Goal: Task Accomplishment & Management: Complete application form

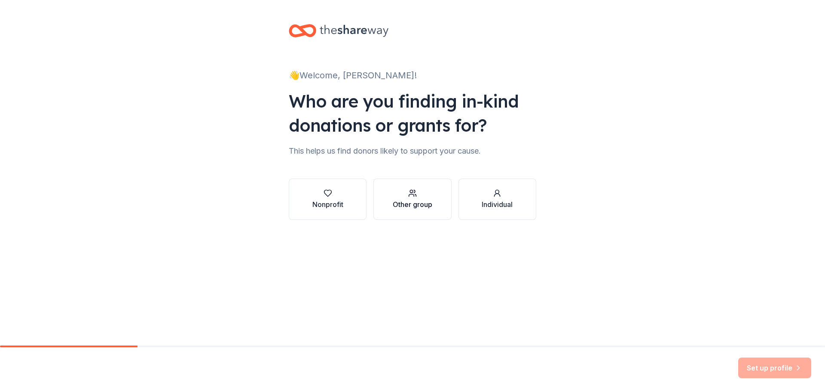
click at [410, 190] on icon "button" at bounding box center [412, 193] width 9 height 9
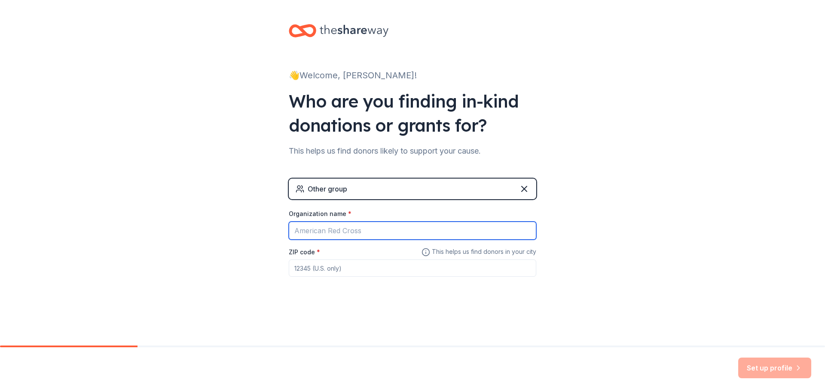
click at [337, 230] on input "Organization name *" at bounding box center [413, 230] width 248 height 18
click at [304, 232] on input "Organization name *" at bounding box center [413, 230] width 248 height 18
type input "Cypress Lake High School"
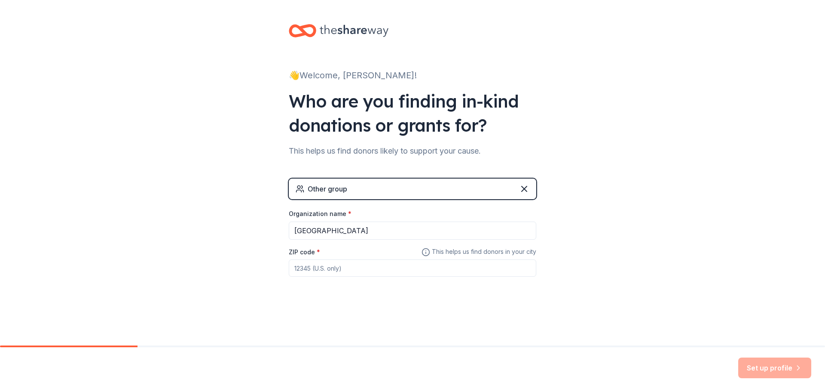
click at [306, 267] on input "ZIP code *" at bounding box center [413, 267] width 248 height 17
type input "33919"
click at [760, 370] on button "Set up profile" at bounding box center [775, 367] width 73 height 21
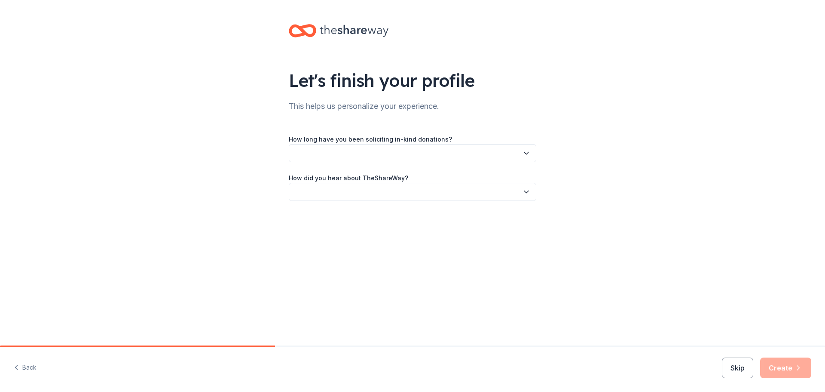
click at [357, 149] on button "button" at bounding box center [413, 153] width 248 height 18
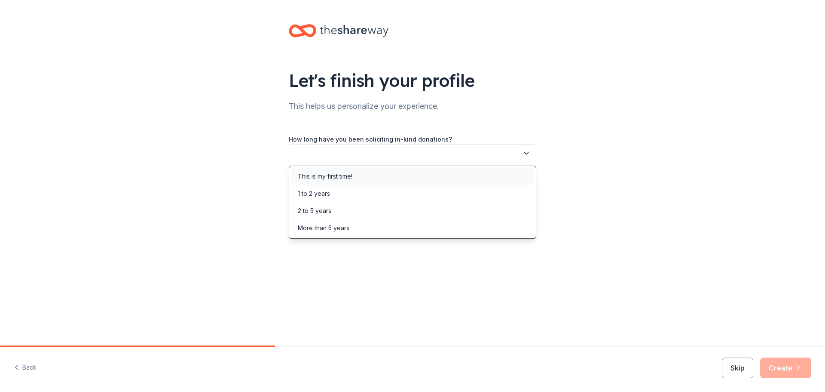
click at [334, 175] on div "This is my first time!" at bounding box center [325, 176] width 55 height 10
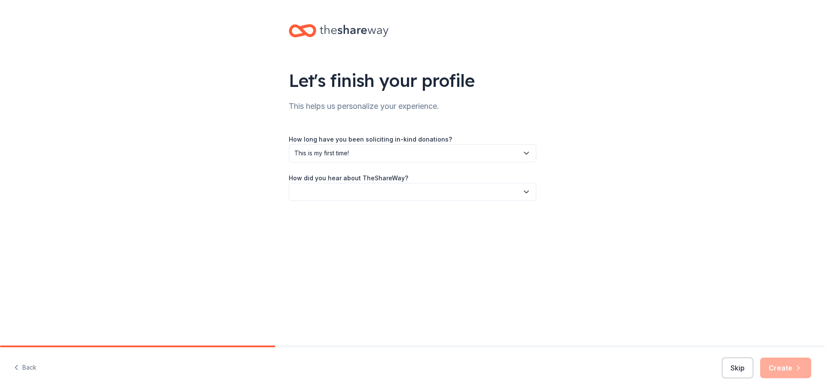
click at [325, 191] on button "button" at bounding box center [413, 192] width 248 height 18
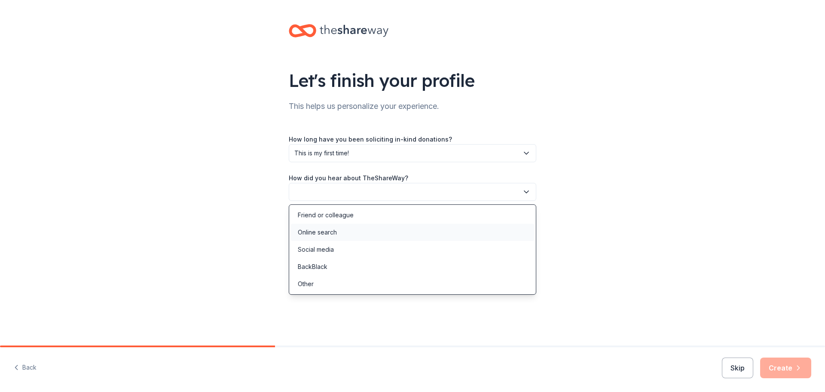
click at [324, 238] on div "Online search" at bounding box center [412, 232] width 243 height 17
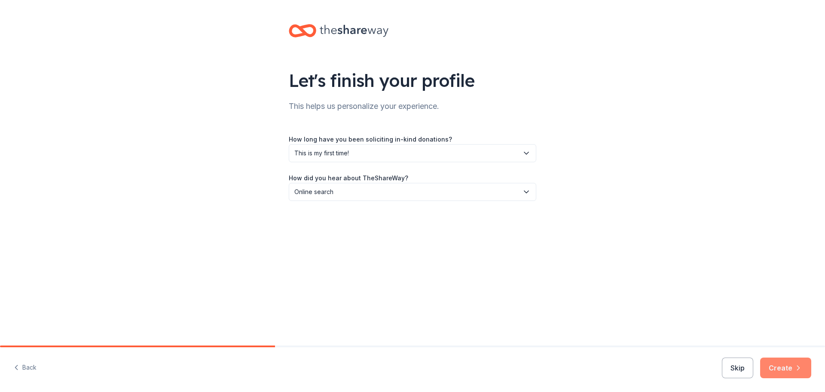
click at [783, 367] on button "Create" at bounding box center [786, 367] width 51 height 21
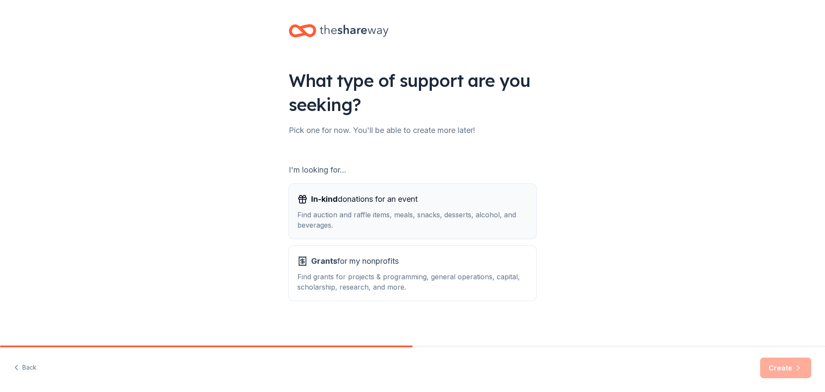
scroll to position [2, 0]
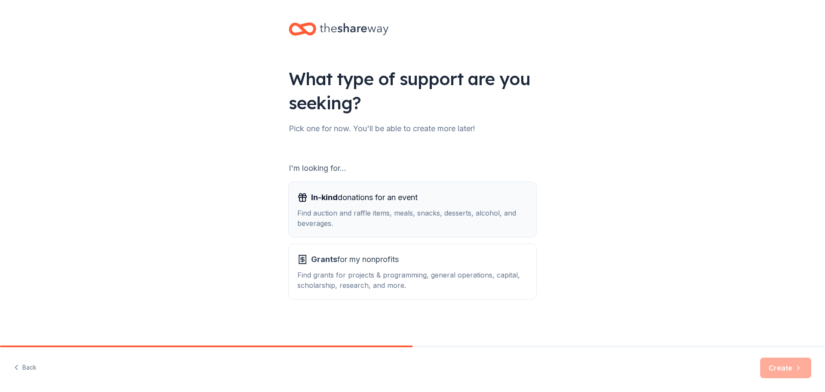
click at [437, 198] on div "In-kind donations for an event" at bounding box center [413, 197] width 230 height 14
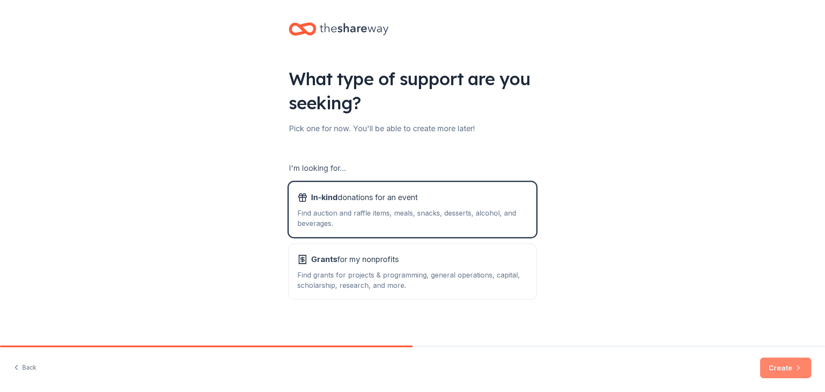
click at [779, 363] on button "Create" at bounding box center [786, 367] width 51 height 21
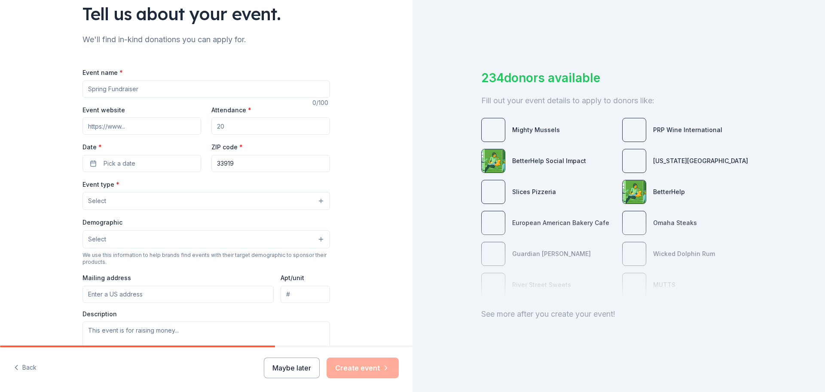
scroll to position [55, 0]
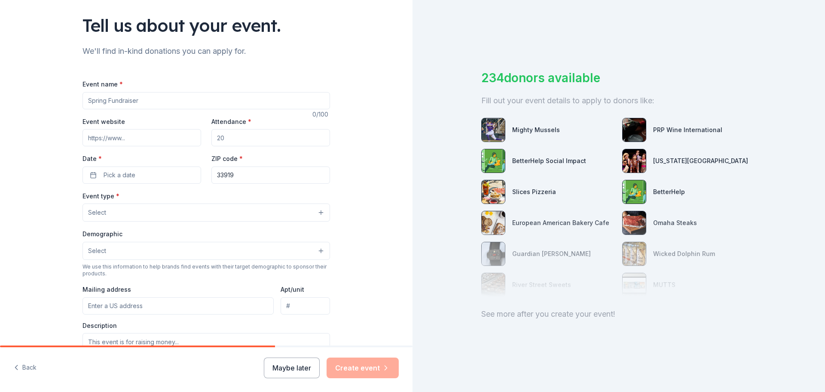
click at [227, 138] on input "Attendance *" at bounding box center [271, 137] width 119 height 17
click at [144, 103] on input "Event name *" at bounding box center [207, 100] width 248 height 17
click at [99, 101] on input "PBIS student recognition" at bounding box center [207, 100] width 248 height 17
type input "PBIS (positive behavior) student recognition"
click at [226, 138] on input "Attendance *" at bounding box center [271, 137] width 119 height 17
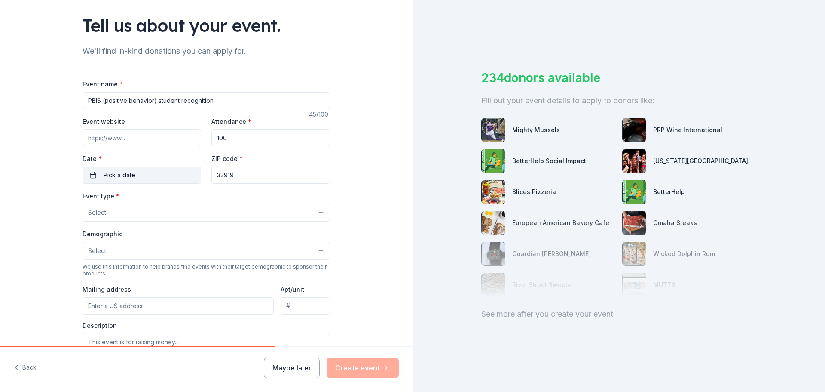
type input "100"
click at [121, 173] on span "Pick a date" at bounding box center [120, 175] width 32 height 10
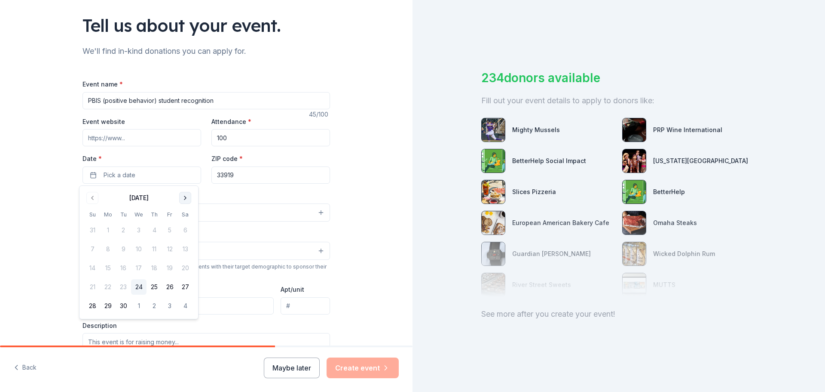
click at [185, 197] on button "Go to next month" at bounding box center [185, 198] width 12 height 12
click at [169, 286] on button "24" at bounding box center [169, 286] width 15 height 15
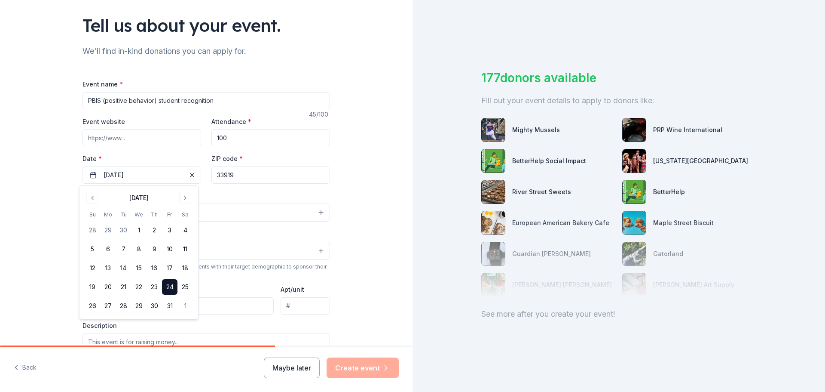
click at [250, 200] on div "Event type * Select" at bounding box center [207, 205] width 248 height 31
click at [138, 216] on button "Select" at bounding box center [207, 212] width 248 height 18
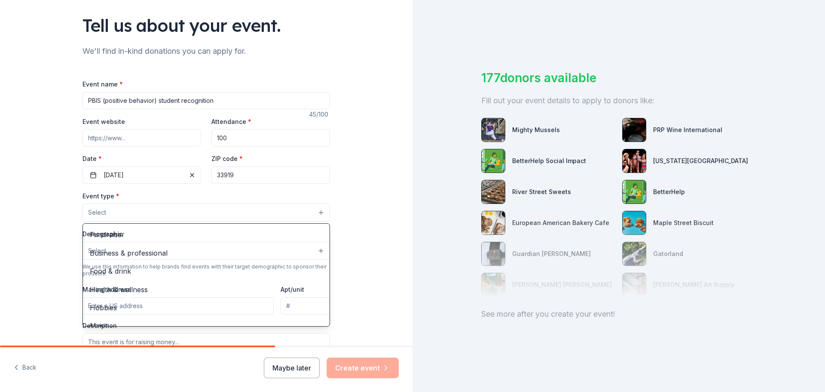
click at [372, 220] on div "Tell us about your event. We'll find in-kind donations you can apply for. Event…" at bounding box center [206, 231] width 413 height 572
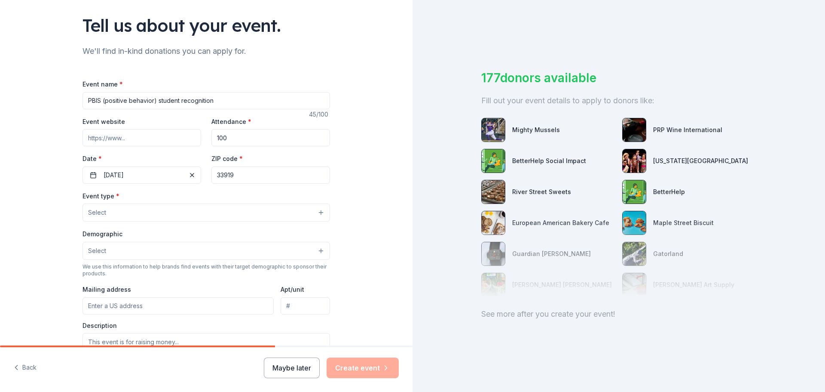
click at [103, 252] on button "Select" at bounding box center [207, 251] width 248 height 18
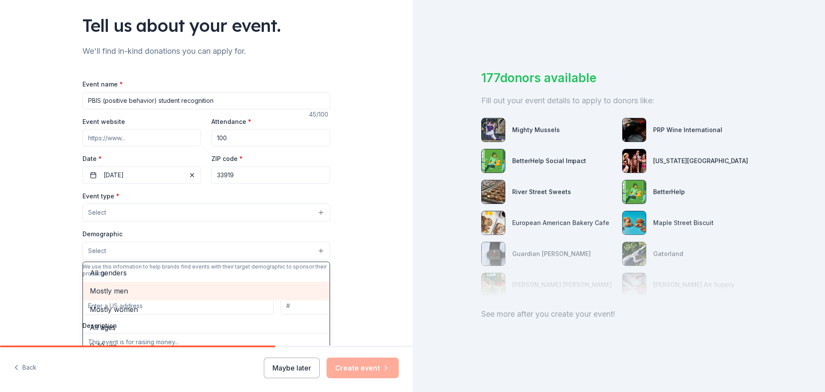
scroll to position [12, 0]
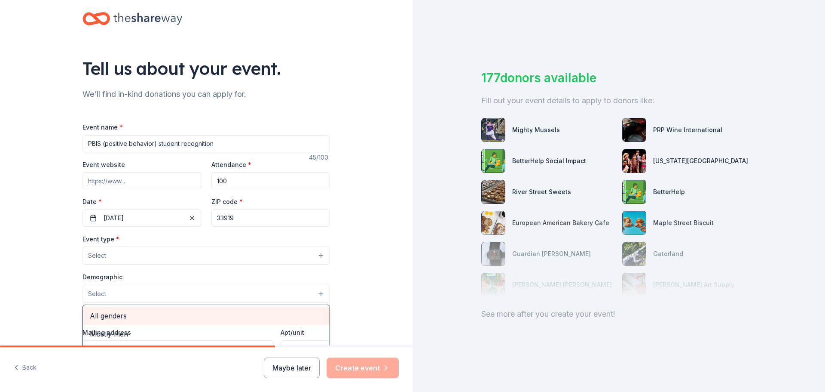
click at [113, 319] on span "All genders" at bounding box center [206, 315] width 233 height 11
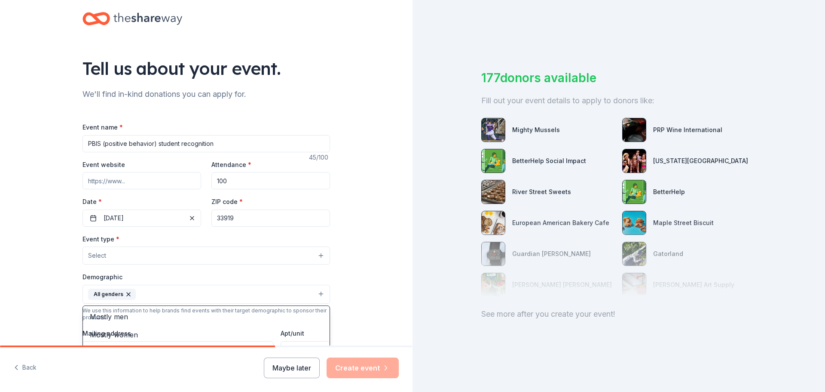
click at [115, 252] on div "Event type * Select Demographic All genders Mostly men Mostly women All ages 0-…" at bounding box center [207, 324] width 248 height 182
click at [115, 252] on button "Select" at bounding box center [207, 255] width 248 height 18
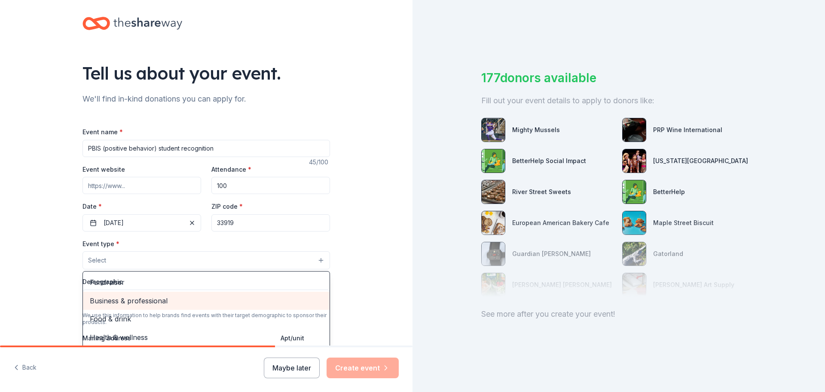
scroll to position [0, 0]
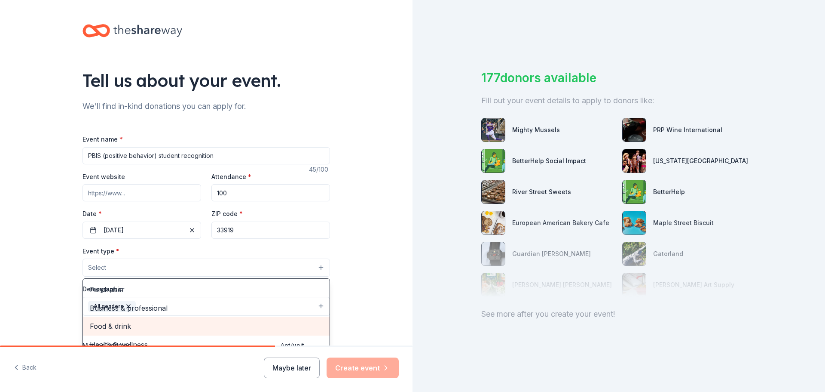
click at [118, 323] on span "Food & drink" at bounding box center [206, 325] width 233 height 11
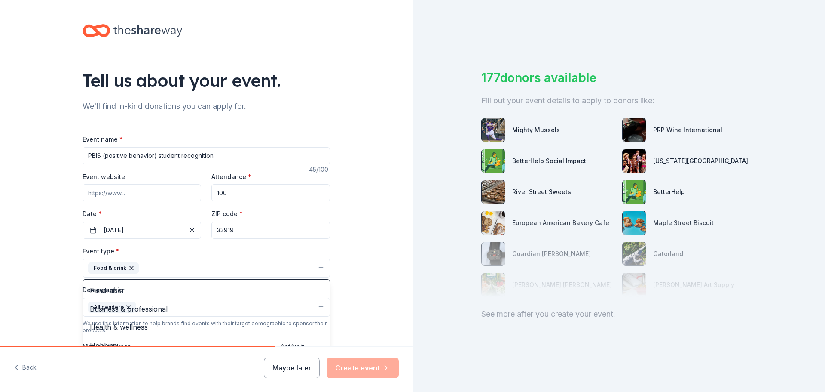
click at [355, 259] on div "Tell us about your event. We'll find in-kind donations you can apply for. Event…" at bounding box center [206, 287] width 413 height 574
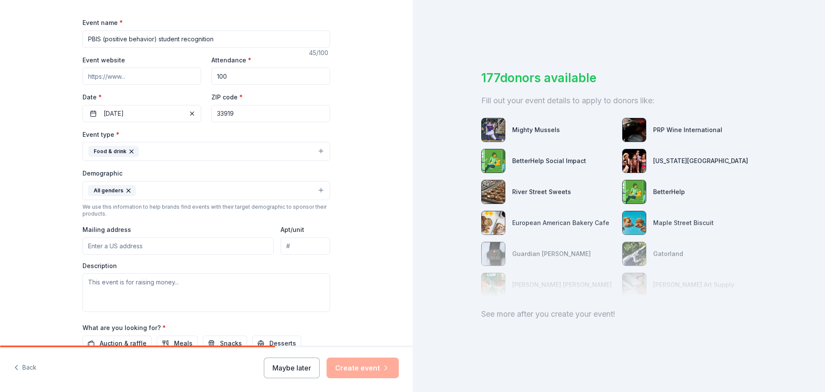
scroll to position [172, 0]
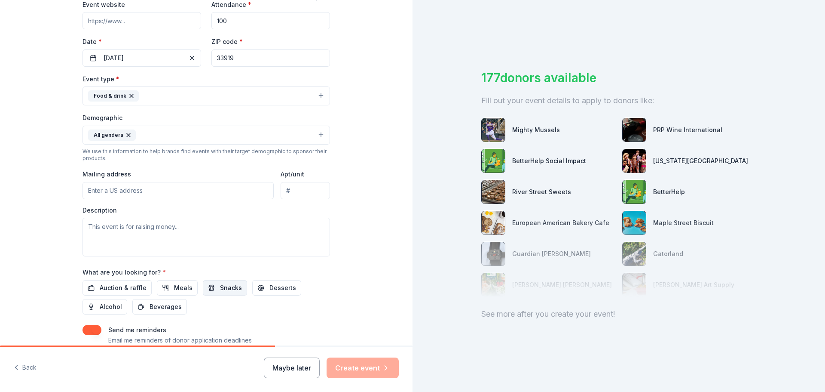
click at [227, 289] on span "Snacks" at bounding box center [231, 287] width 22 height 10
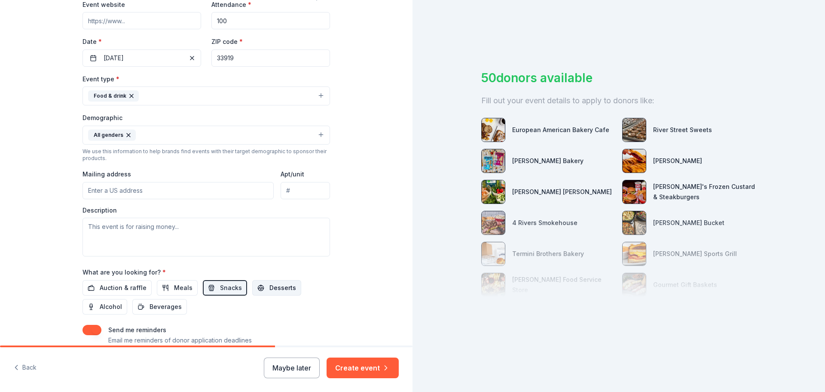
click at [277, 293] on button "Desserts" at bounding box center [276, 287] width 49 height 15
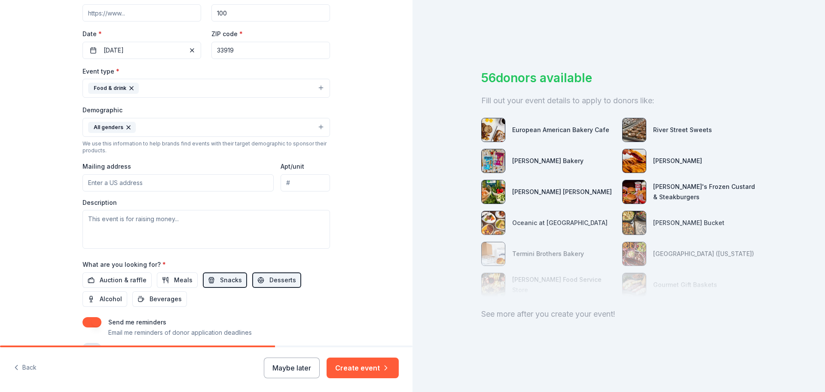
scroll to position [129, 0]
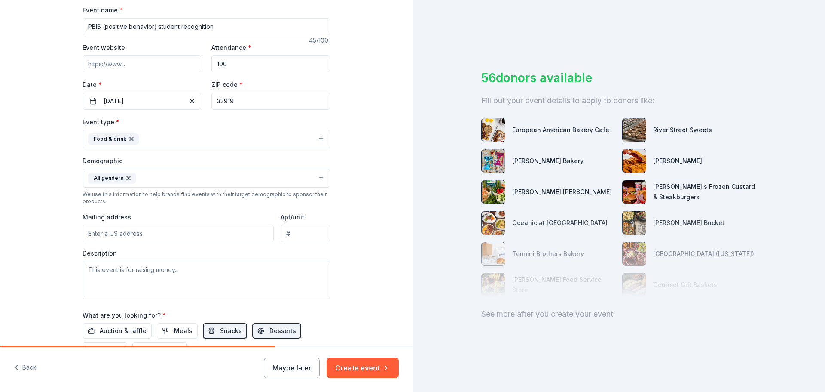
click at [102, 238] on input "Mailing address" at bounding box center [178, 233] width 191 height 17
type input "6750 Panther Lane"
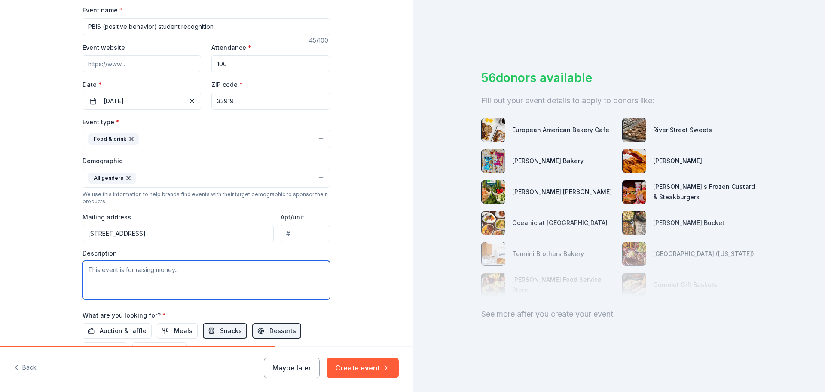
click at [153, 270] on textarea at bounding box center [207, 280] width 248 height 39
type textarea "T"
click at [88, 270] on textarea "these donations are handed out as rewards to students who show positive behavior" at bounding box center [207, 280] width 248 height 39
click at [110, 277] on textarea "These donations are handed out as rewards to students who show positive behavior" at bounding box center [207, 280] width 248 height 39
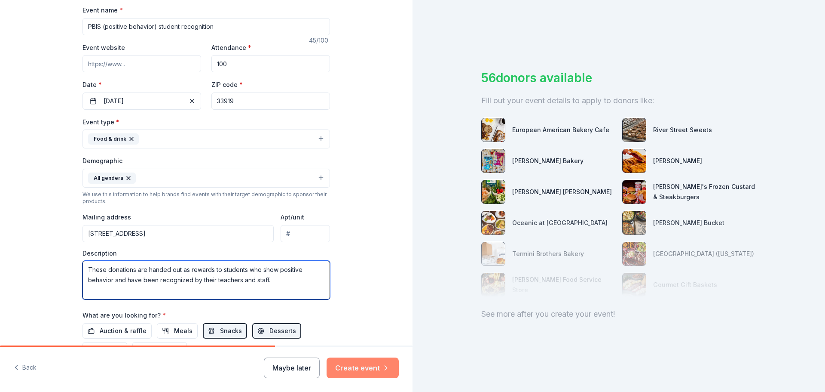
type textarea "These donations are handed out as rewards to students who show positive behavio…"
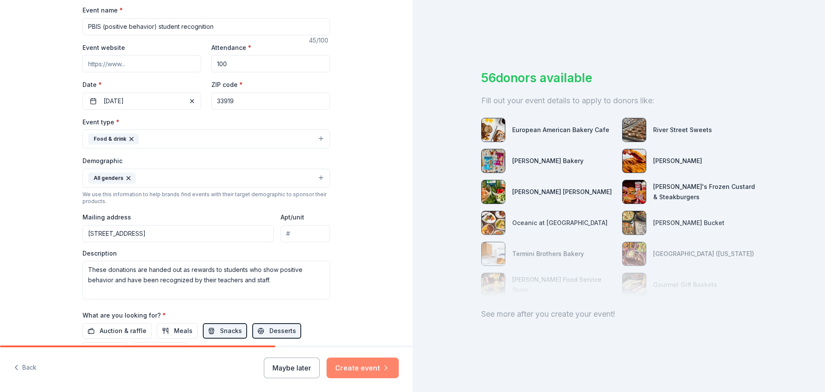
click at [362, 369] on button "Create event" at bounding box center [363, 367] width 72 height 21
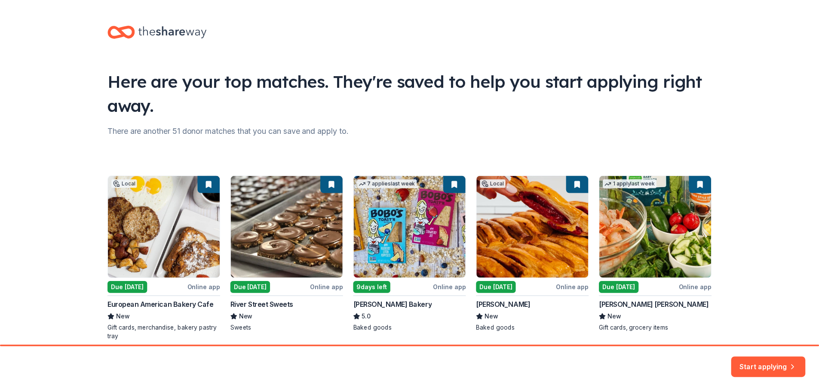
scroll to position [37, 0]
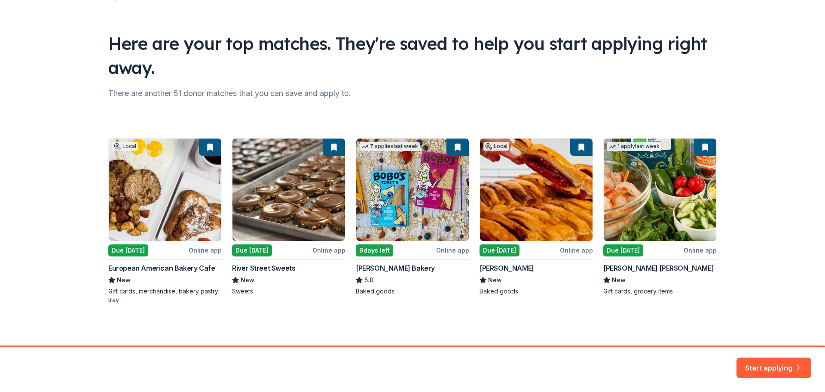
click at [779, 363] on button "Start applying" at bounding box center [774, 362] width 75 height 21
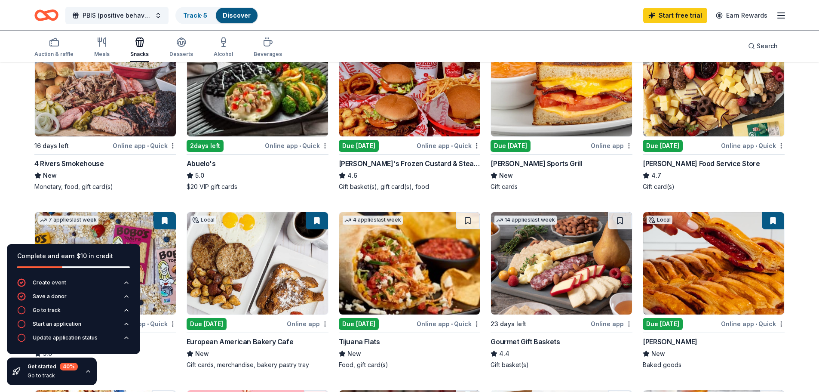
scroll to position [129, 0]
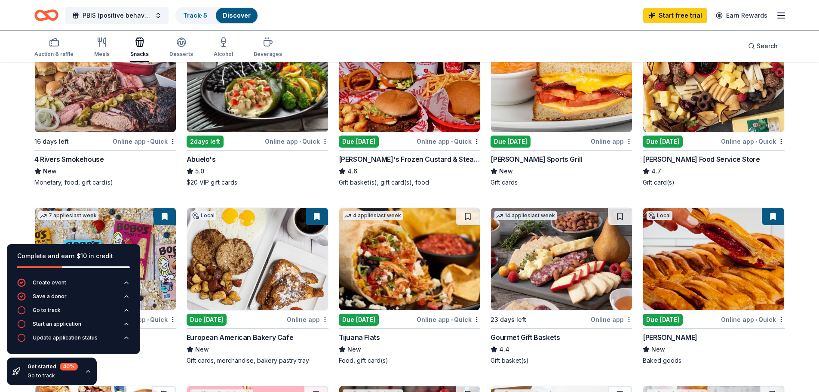
click at [618, 141] on div "Online app" at bounding box center [612, 141] width 42 height 11
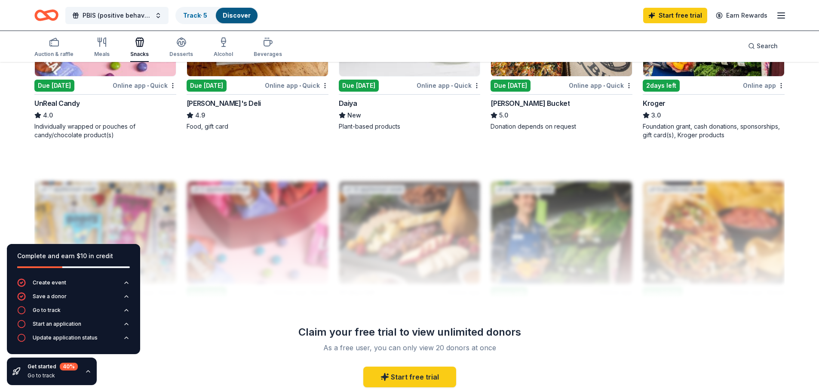
scroll to position [645, 0]
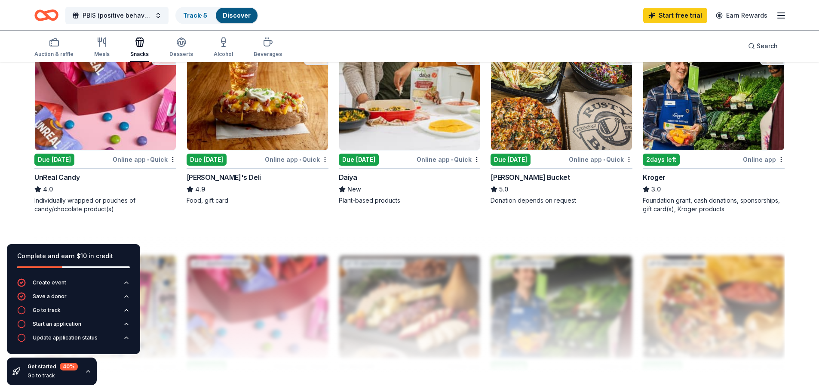
click at [218, 160] on div "Due [DATE]" at bounding box center [207, 159] width 40 height 12
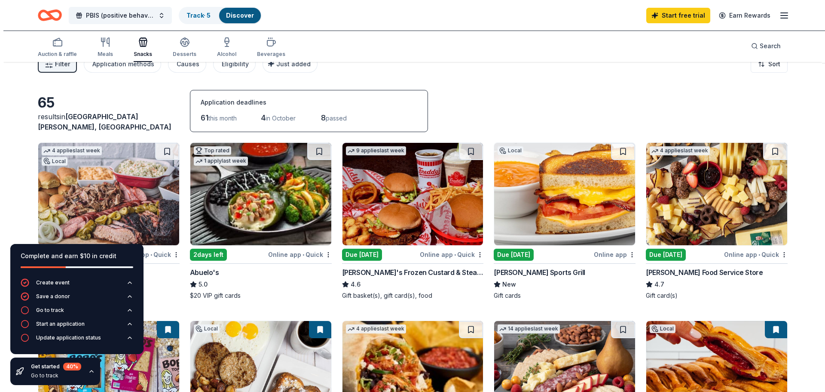
scroll to position [0, 0]
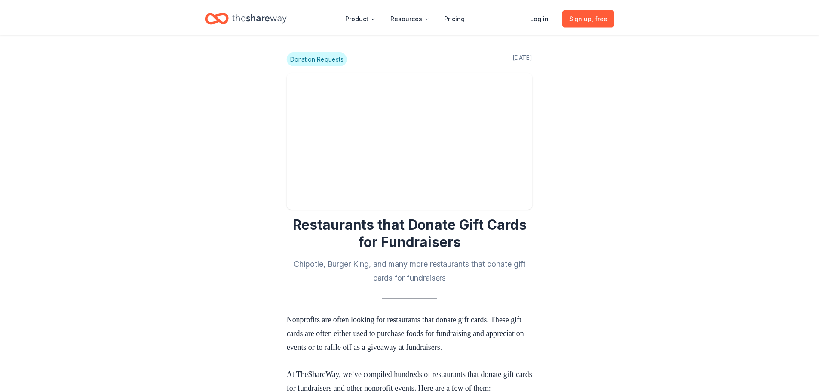
scroll to position [731, 0]
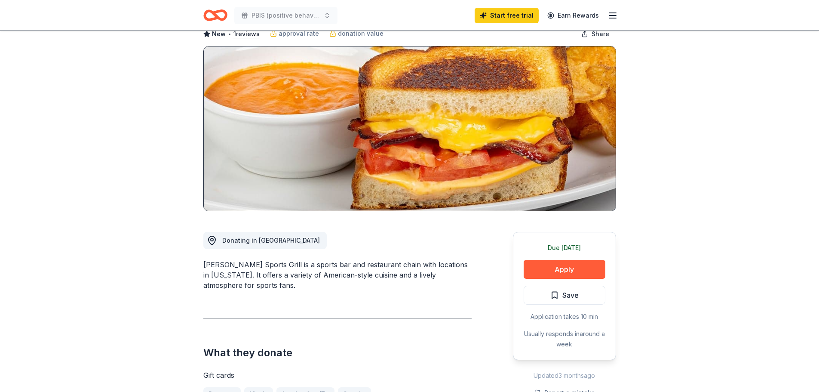
scroll to position [43, 0]
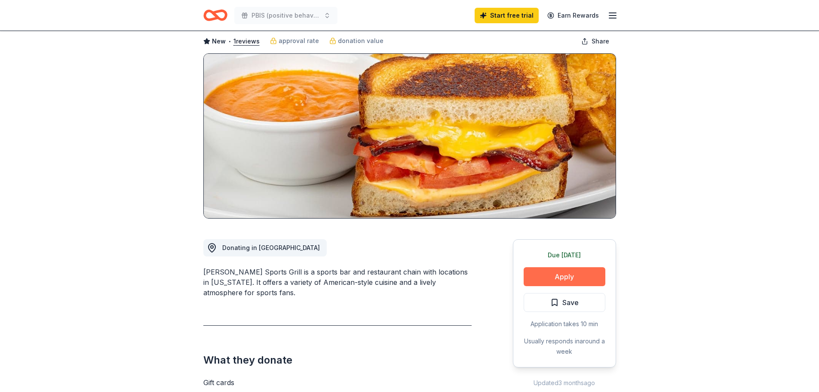
click at [574, 278] on button "Apply" at bounding box center [565, 276] width 82 height 19
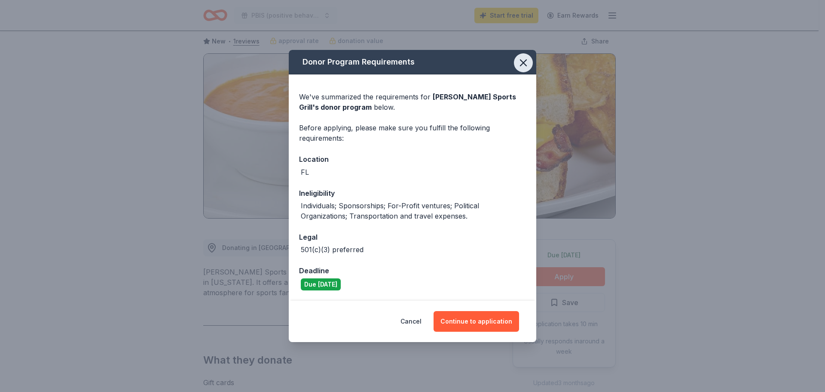
click at [527, 63] on icon "button" at bounding box center [524, 63] width 12 height 12
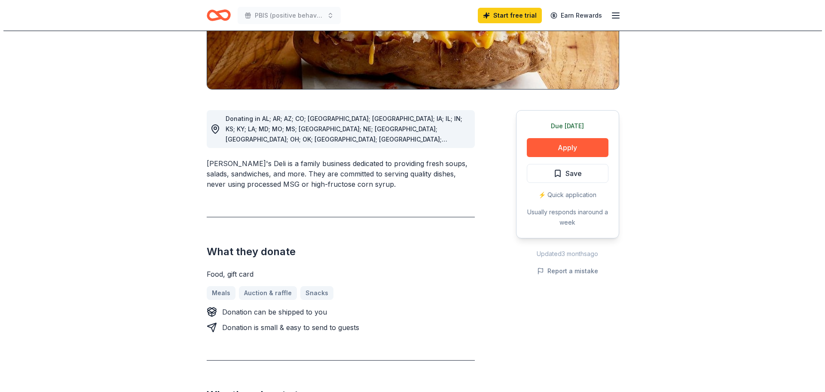
scroll to position [129, 0]
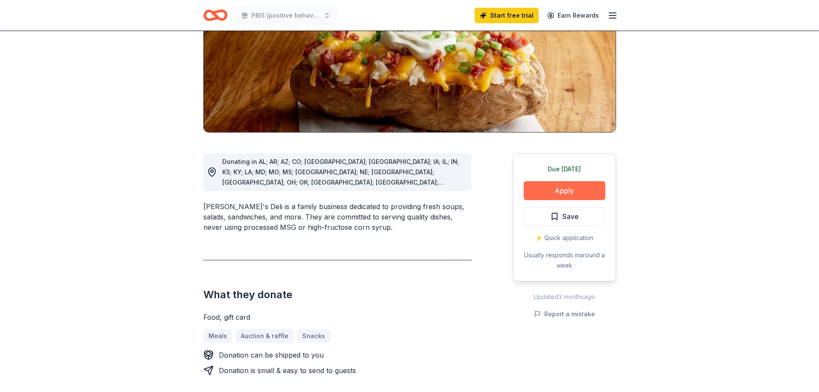
click at [573, 193] on button "Apply" at bounding box center [565, 190] width 82 height 19
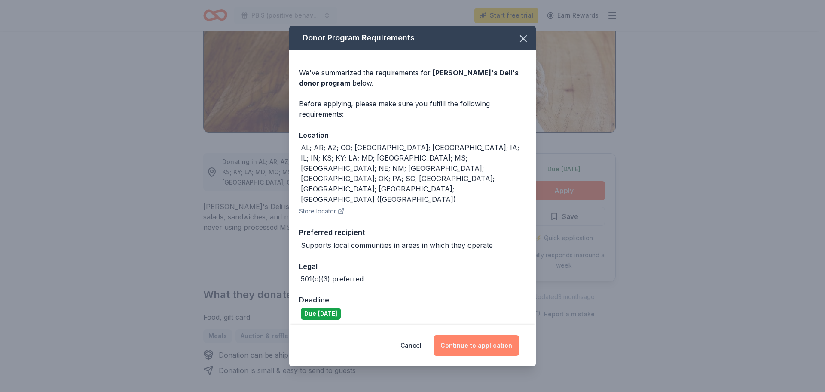
click at [482, 335] on button "Continue to application" at bounding box center [477, 345] width 86 height 21
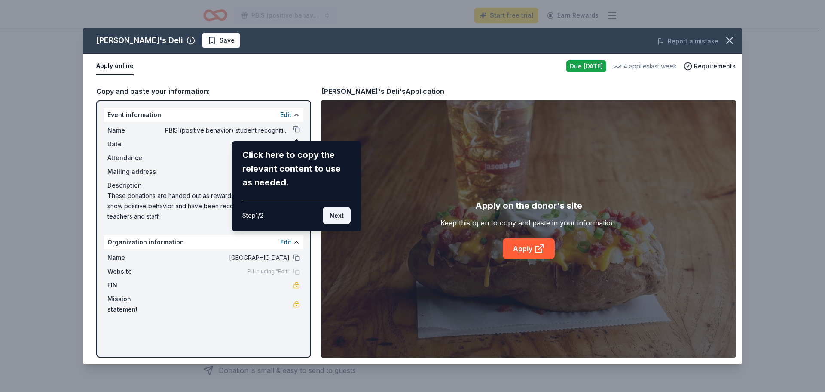
click at [340, 216] on button "Next" at bounding box center [337, 215] width 28 height 17
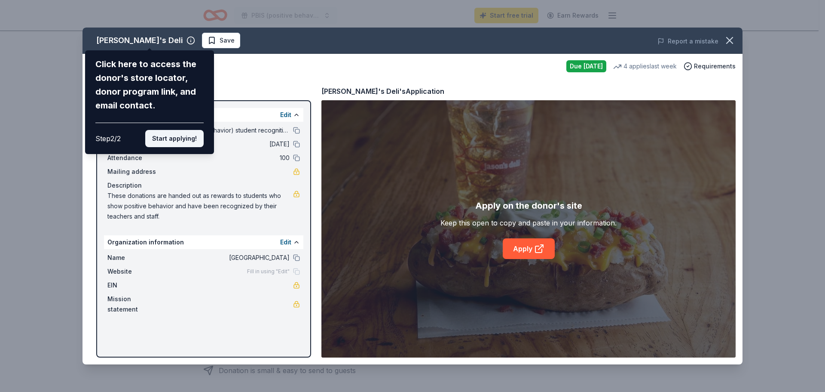
click at [187, 139] on button "Start applying!" at bounding box center [174, 138] width 58 height 17
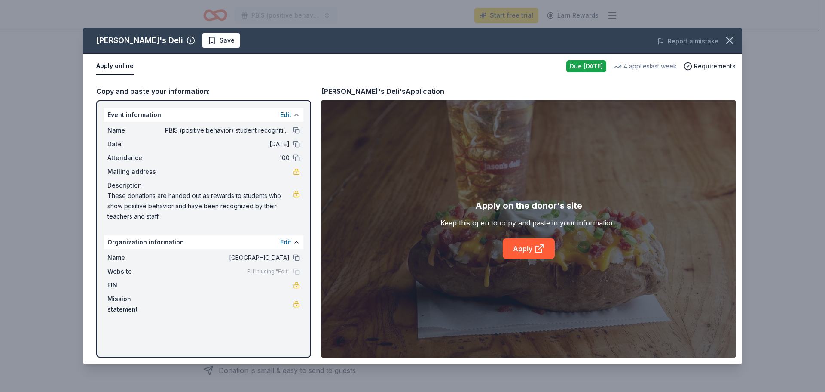
click at [298, 114] on button at bounding box center [296, 114] width 7 height 7
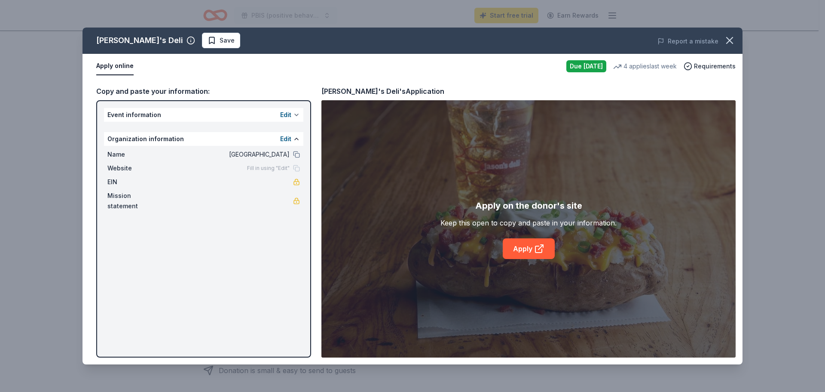
click at [298, 114] on button at bounding box center [296, 114] width 7 height 7
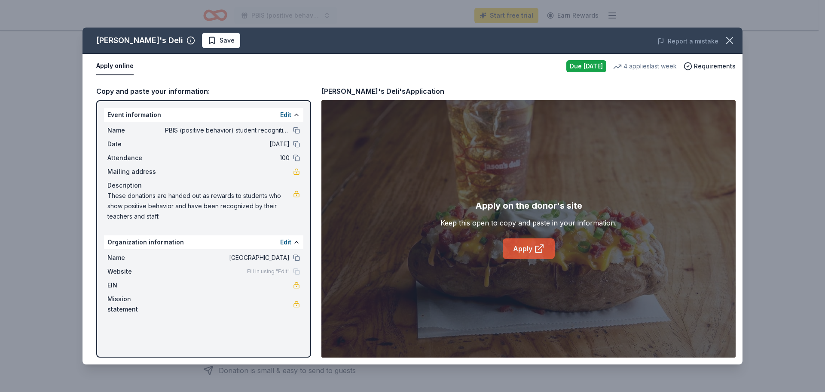
click at [523, 247] on link "Apply" at bounding box center [529, 248] width 52 height 21
